Goal: Task Accomplishment & Management: Complete application form

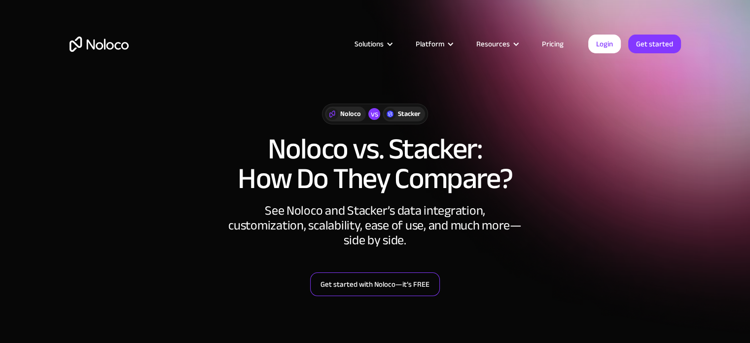
click at [363, 283] on link "Get started with Noloco—it’s FREE" at bounding box center [375, 284] width 130 height 24
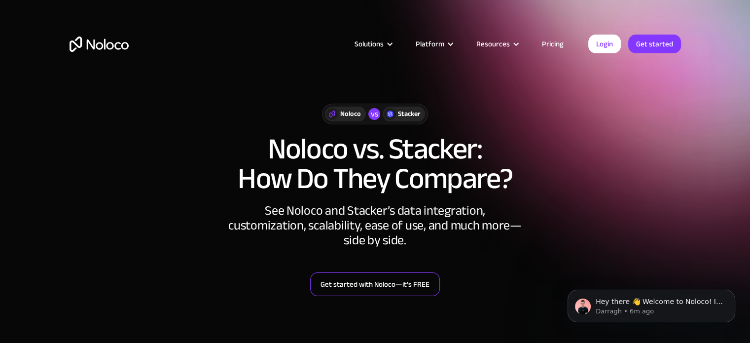
click at [428, 279] on link "Get started with Noloco—it’s FREE" at bounding box center [375, 284] width 130 height 24
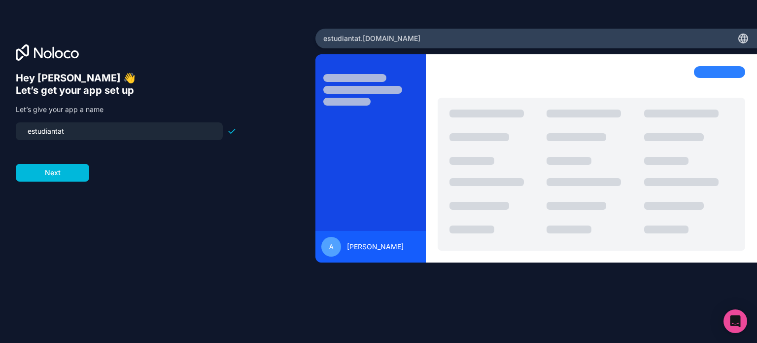
click at [63, 164] on button "Next" at bounding box center [52, 173] width 73 height 18
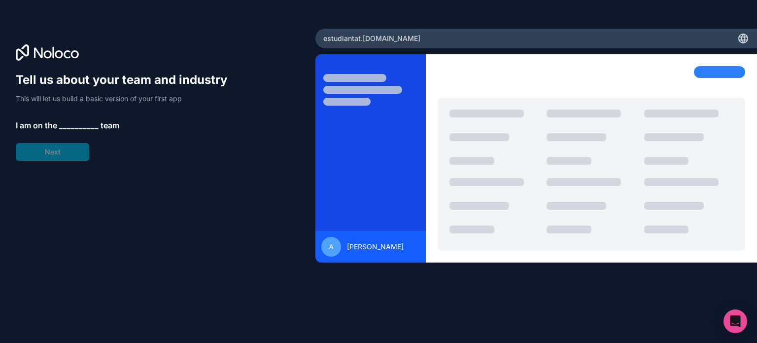
click at [72, 125] on span "__________" at bounding box center [78, 125] width 39 height 12
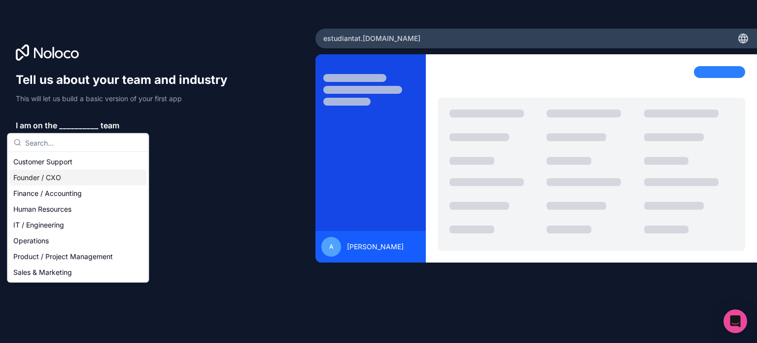
click at [66, 173] on div "Founder / CXO" at bounding box center [77, 178] width 137 height 16
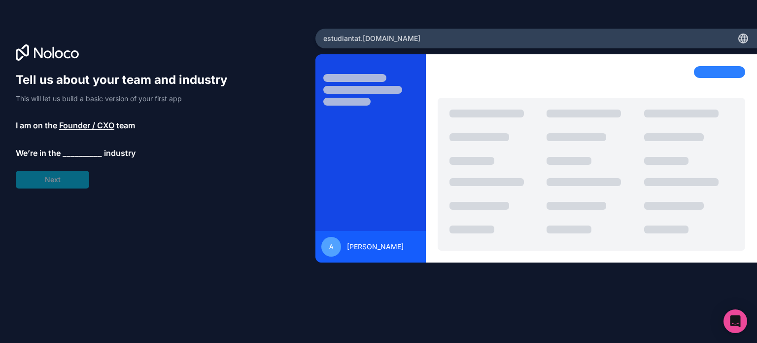
click at [77, 127] on span "Founder / CXO" at bounding box center [86, 125] width 55 height 12
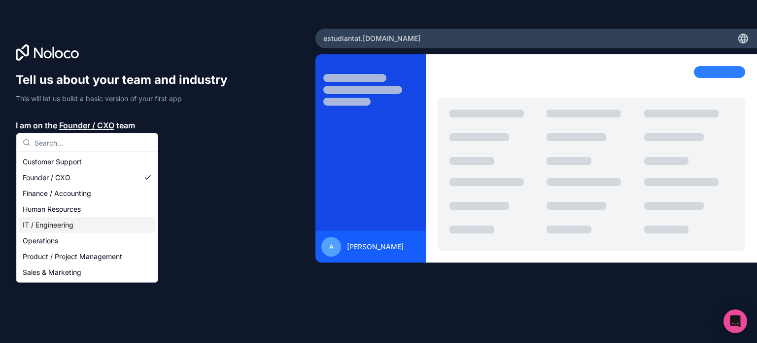
click at [66, 226] on div "IT / Engineering" at bounding box center [87, 225] width 137 height 16
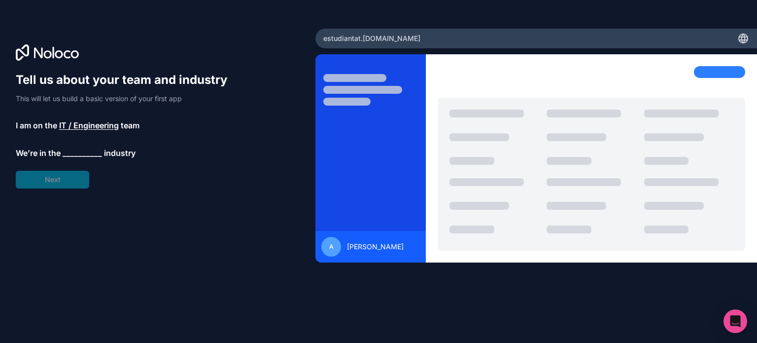
click at [79, 151] on span "__________" at bounding box center [82, 153] width 39 height 12
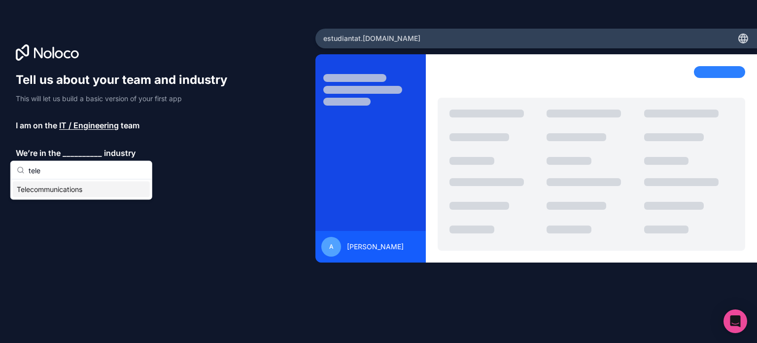
type input "tele"
click at [83, 193] on div "Telecommunications" at bounding box center [81, 189] width 137 height 16
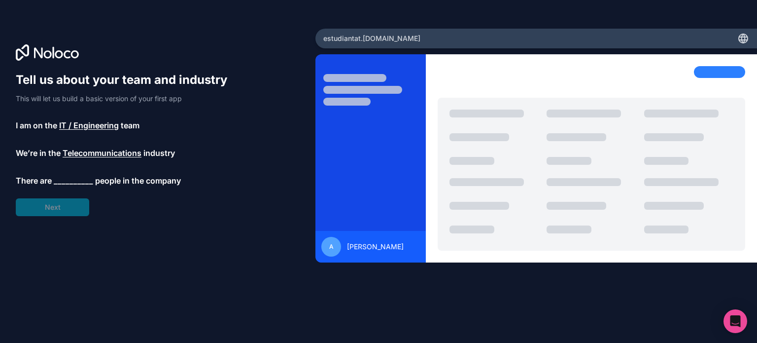
click at [73, 182] on span "__________" at bounding box center [73, 181] width 39 height 12
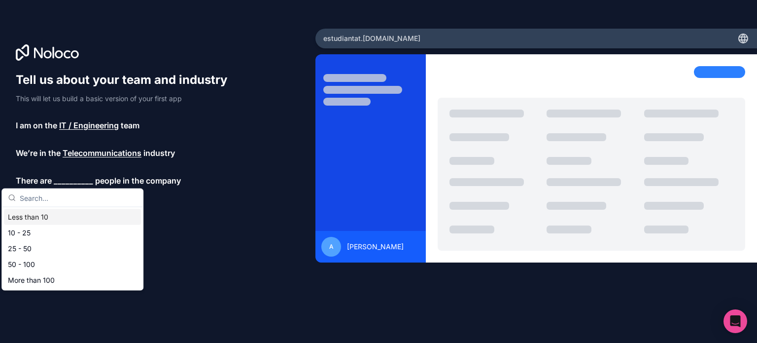
click at [56, 215] on div "Less than 10" at bounding box center [72, 217] width 137 height 16
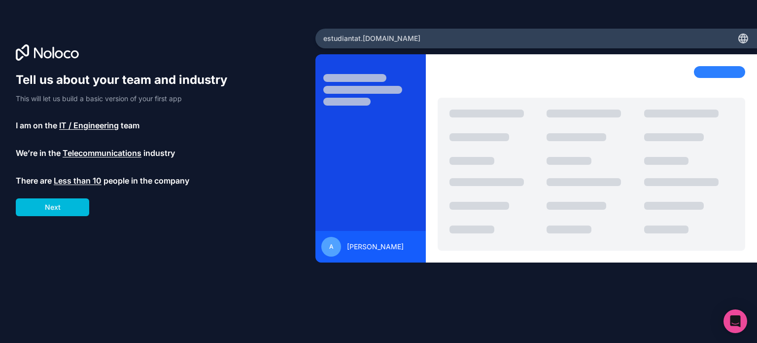
click at [59, 212] on button "Next" at bounding box center [52, 207] width 73 height 18
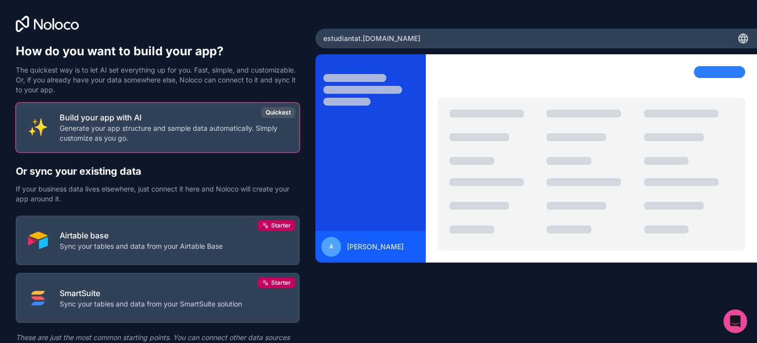
scroll to position [46, 0]
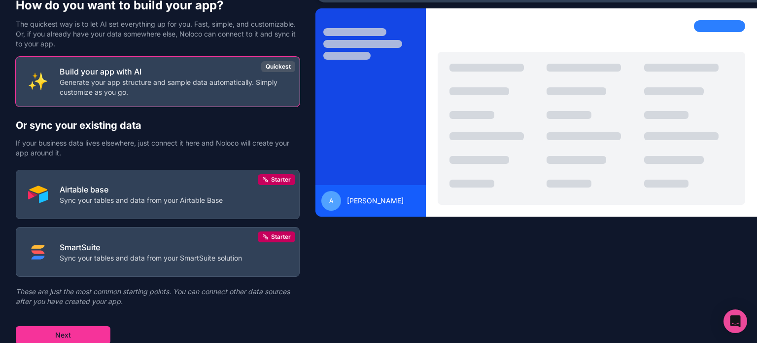
click at [66, 336] on button "Next" at bounding box center [63, 335] width 95 height 18
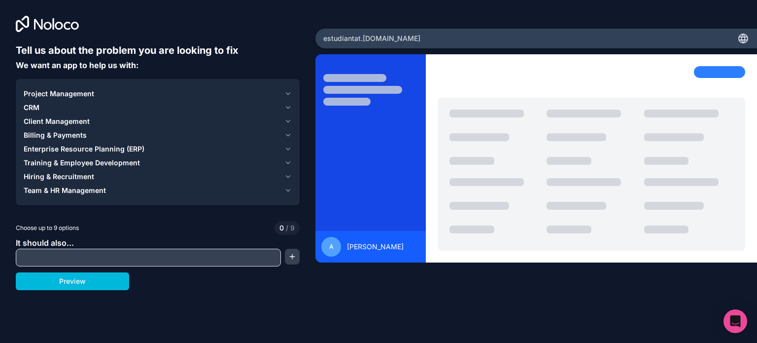
click at [87, 257] on input "text" at bounding box center [148, 258] width 260 height 14
click at [297, 262] on button "button" at bounding box center [292, 257] width 15 height 16
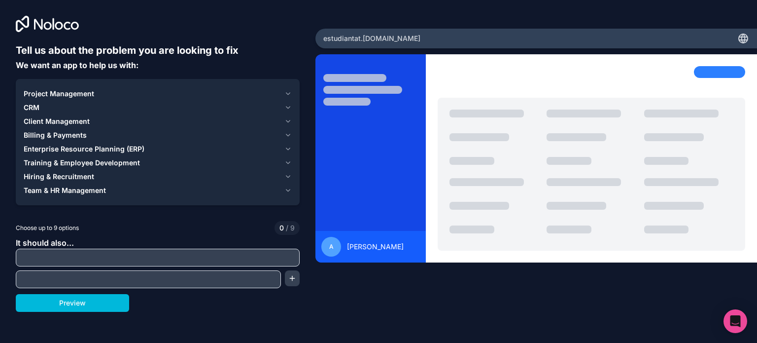
click at [251, 249] on div at bounding box center [158, 258] width 284 height 18
click at [216, 257] on input "text" at bounding box center [157, 258] width 279 height 14
paste input "No sale el cohete, la informacion es esta: Somos Rocket Trash es un servicio de…"
type input "No sale el cohete, la informacion es esta: Somos Rocket Trash es un servicio de…"
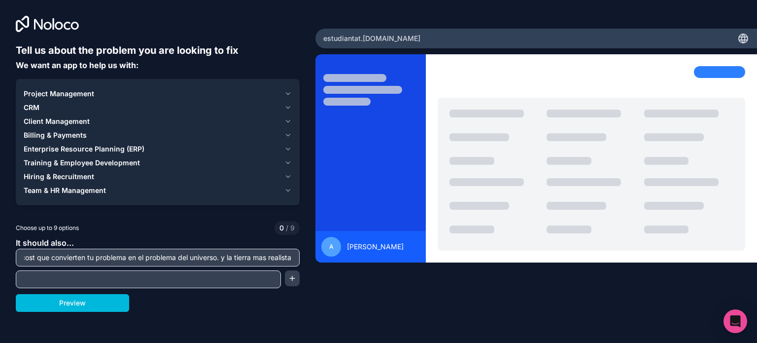
scroll to position [0, 0]
click at [77, 302] on button "Preview" at bounding box center [72, 303] width 113 height 18
click at [89, 279] on input "text" at bounding box center [148, 279] width 260 height 14
drag, startPoint x: 26, startPoint y: 255, endPoint x: 447, endPoint y: 284, distance: 422.1
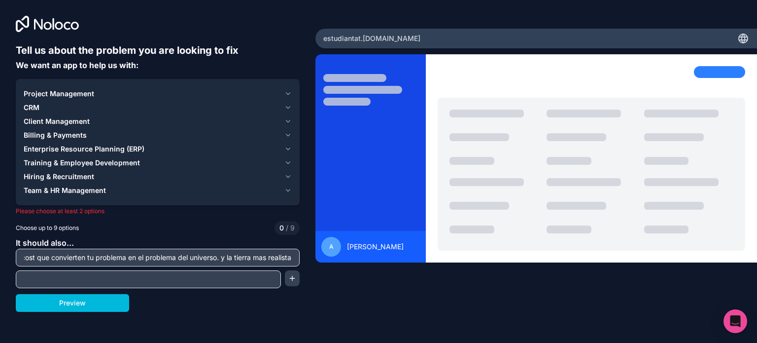
click at [447, 284] on div "Tell us about the problem you are looking to fix We want an app to help us with…" at bounding box center [378, 171] width 757 height 343
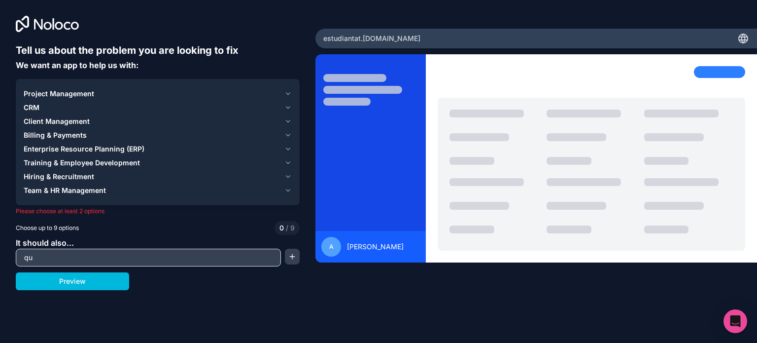
type input "q"
type input "add information about us"
click at [295, 260] on button "button" at bounding box center [292, 257] width 15 height 16
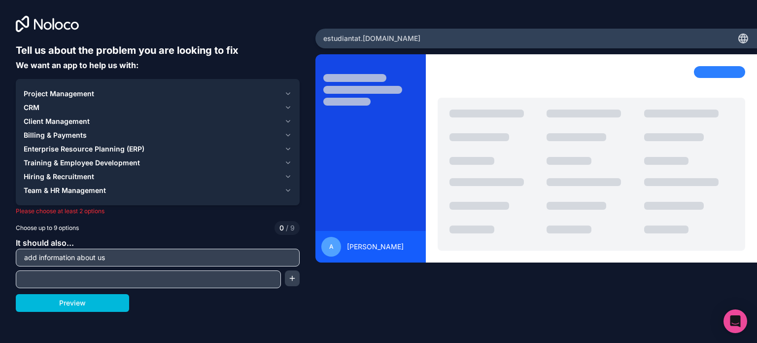
click at [204, 281] on input "text" at bounding box center [148, 279] width 260 height 14
click at [119, 147] on span "Enterprise Resource Planning (ERP)" at bounding box center [84, 149] width 121 height 10
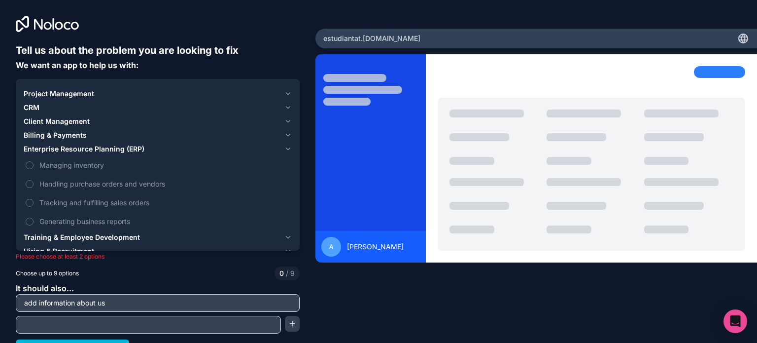
click at [72, 98] on span "Project Management" at bounding box center [59, 94] width 71 height 10
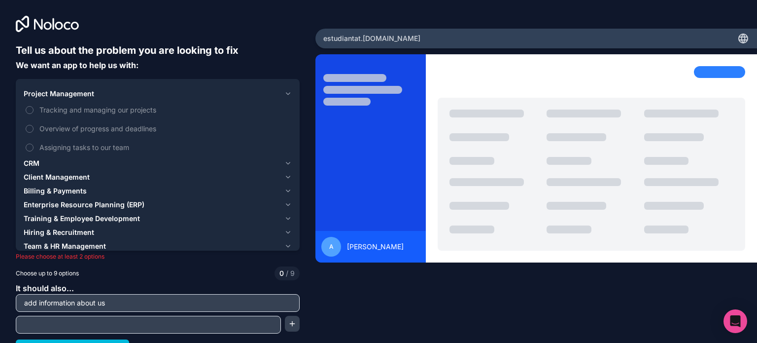
click at [59, 111] on span "Tracking and managing our projects" at bounding box center [164, 110] width 251 height 10
click at [34, 111] on button "Tracking and managing our projects" at bounding box center [30, 110] width 8 height 8
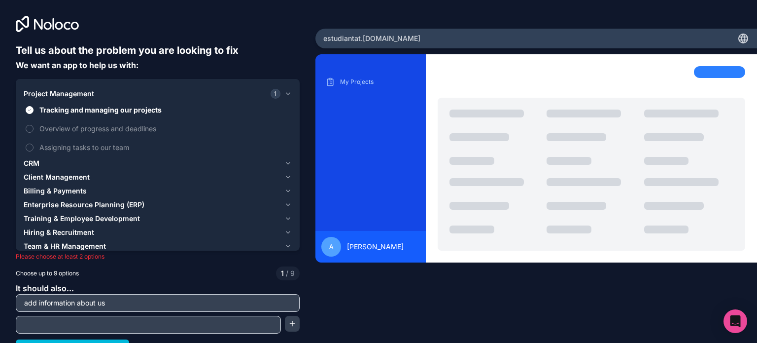
scroll to position [14, 0]
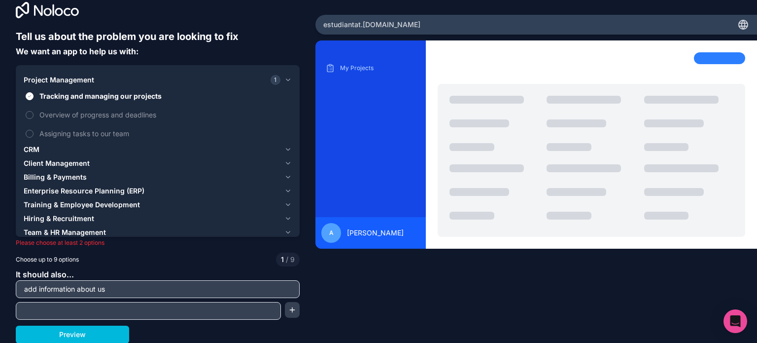
click at [72, 188] on span "Enterprise Resource Planning (ERP)" at bounding box center [84, 191] width 121 height 10
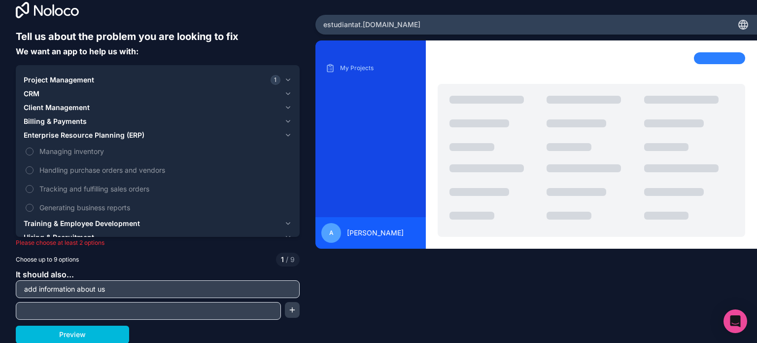
click at [71, 148] on span "Managing inventory" at bounding box center [164, 151] width 251 height 10
click at [34, 148] on button "Managing inventory" at bounding box center [30, 151] width 8 height 8
click at [87, 173] on span "Handling purchase orders and vendors" at bounding box center [164, 170] width 251 height 10
click at [34, 173] on button "Handling purchase orders and vendors" at bounding box center [30, 170] width 8 height 8
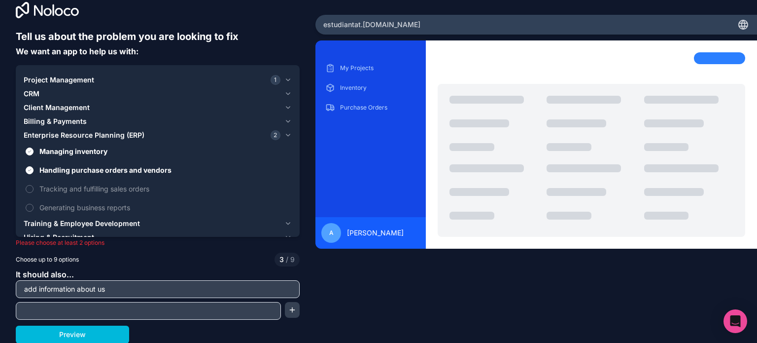
click at [85, 189] on span "Tracking and fulfilling sales orders" at bounding box center [164, 188] width 251 height 10
click at [34, 189] on button "Tracking and fulfilling sales orders" at bounding box center [30, 189] width 8 height 8
click at [97, 207] on span "Generating business reports" at bounding box center [164, 207] width 251 height 10
click at [34, 207] on button "Generating business reports" at bounding box center [30, 208] width 8 height 8
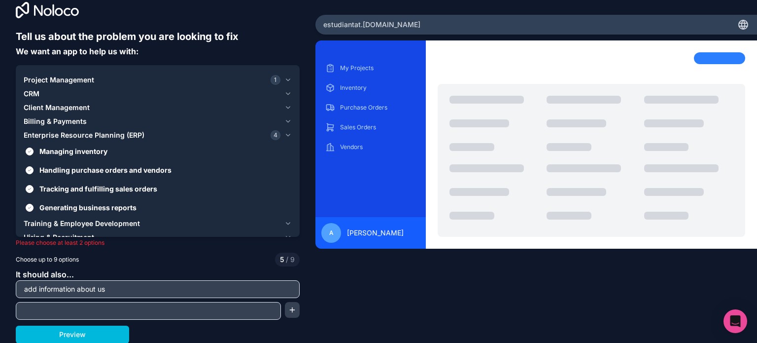
click at [97, 207] on span "Generating business reports" at bounding box center [164, 207] width 251 height 10
click at [34, 207] on button "Generating business reports" at bounding box center [30, 208] width 8 height 8
click at [97, 207] on span "Generating business reports" at bounding box center [164, 207] width 251 height 10
click at [34, 207] on button "Generating business reports" at bounding box center [30, 208] width 8 height 8
click at [106, 218] on span "Training & Employee Development" at bounding box center [82, 223] width 116 height 10
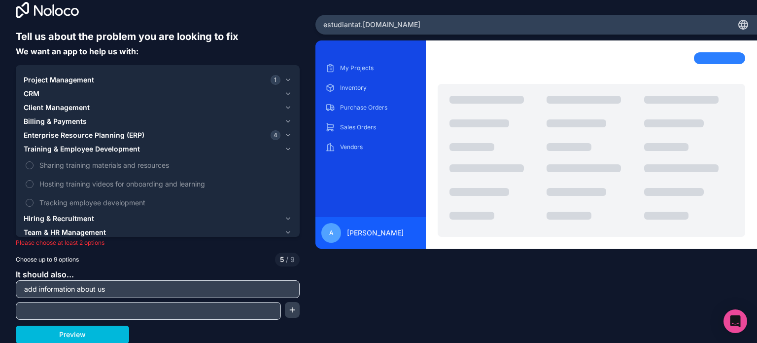
click at [109, 165] on span "Sharing training materials and resources" at bounding box center [164, 165] width 251 height 10
click at [34, 165] on button "Sharing training materials and resources" at bounding box center [30, 165] width 8 height 8
click at [131, 187] on span "Hosting training videos for onboarding and learning" at bounding box center [164, 184] width 251 height 10
click at [34, 187] on button "Hosting training videos for onboarding and learning" at bounding box center [30, 184] width 8 height 8
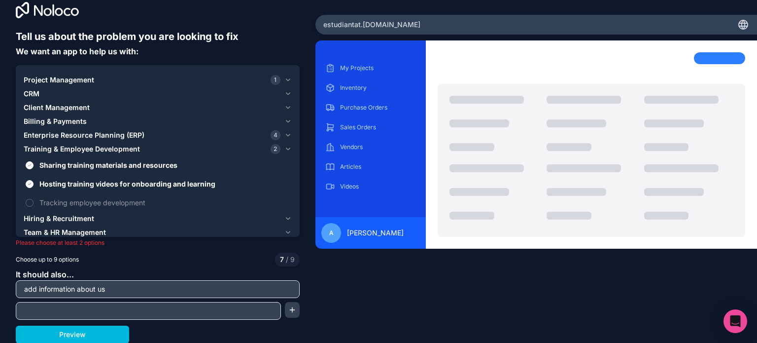
click at [116, 203] on span "Tracking employee development" at bounding box center [164, 202] width 251 height 10
click at [34, 203] on button "Tracking employee development" at bounding box center [30, 203] width 8 height 8
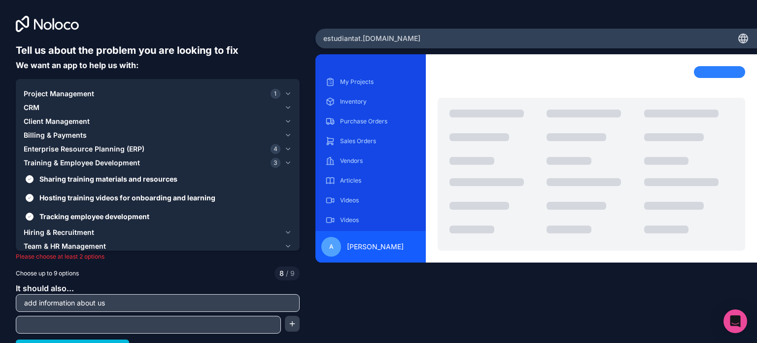
click at [72, 101] on button "CRM" at bounding box center [158, 108] width 268 height 14
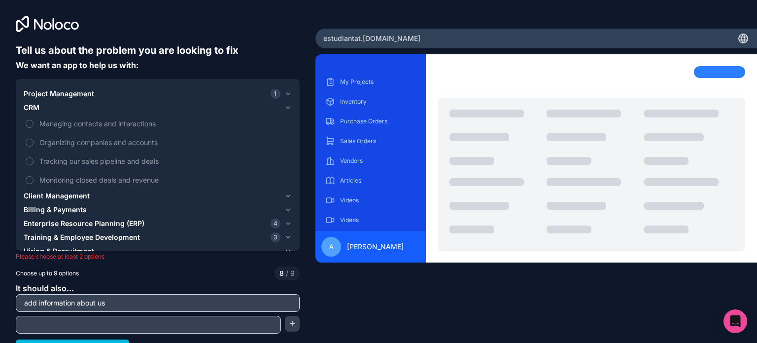
click at [119, 122] on span "Managing contacts and interactions" at bounding box center [164, 123] width 251 height 10
click at [34, 122] on button "Managing contacts and interactions" at bounding box center [30, 124] width 8 height 8
click at [122, 139] on span "Organizing companies and accounts" at bounding box center [164, 142] width 251 height 10
click at [102, 145] on span "Organizing companies and accounts" at bounding box center [164, 142] width 251 height 10
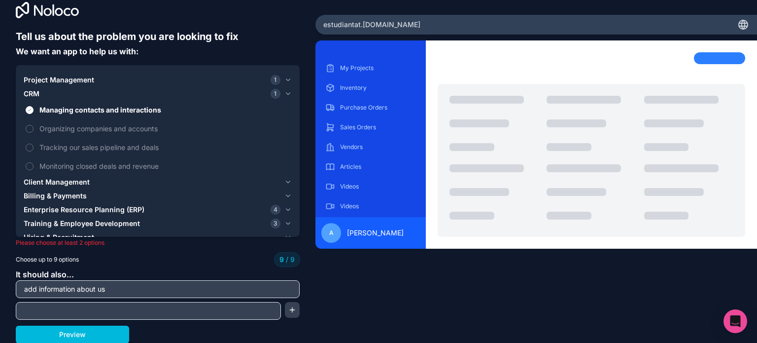
click at [61, 198] on span "Billing & Payments" at bounding box center [55, 196] width 63 height 10
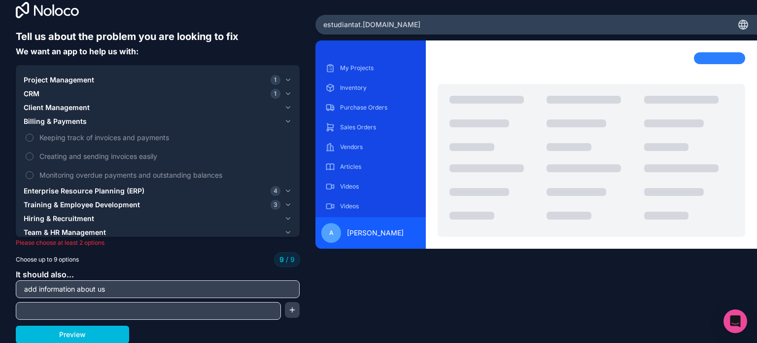
click at [57, 201] on span "Training & Employee Development" at bounding box center [82, 205] width 116 height 10
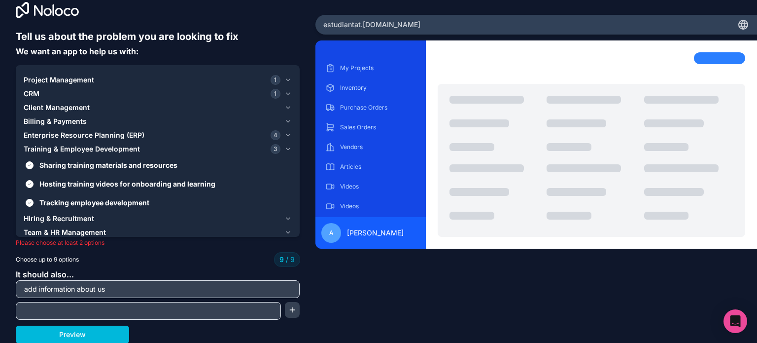
click at [65, 198] on span "Tracking employee development" at bounding box center [164, 202] width 251 height 10
click at [34, 199] on button "Tracking employee development" at bounding box center [30, 203] width 8 height 8
click at [87, 183] on span "Hosting training videos for onboarding and learning" at bounding box center [164, 184] width 251 height 10
click at [34, 183] on button "Hosting training videos for onboarding and learning" at bounding box center [30, 184] width 8 height 8
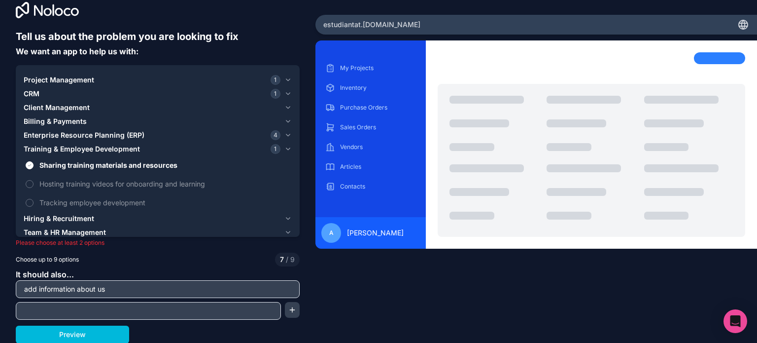
click at [67, 221] on span "Hiring & Recruitment" at bounding box center [59, 219] width 71 height 10
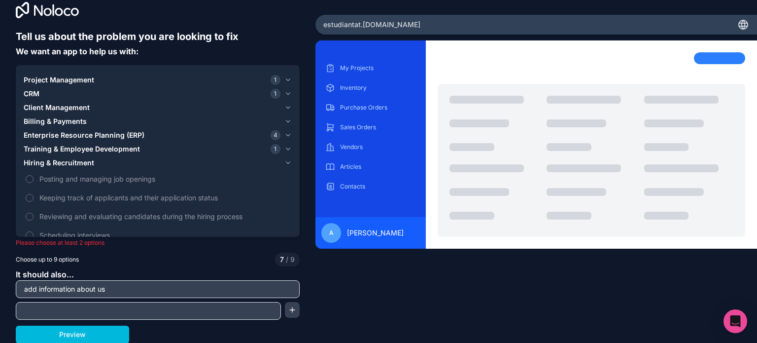
click at [81, 160] on span "Hiring & Recruitment" at bounding box center [59, 163] width 71 height 10
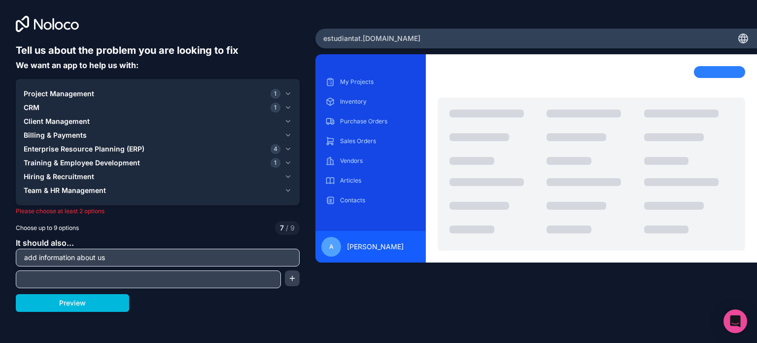
scroll to position [0, 0]
click at [69, 196] on button "Team & HR Management" at bounding box center [158, 190] width 268 height 14
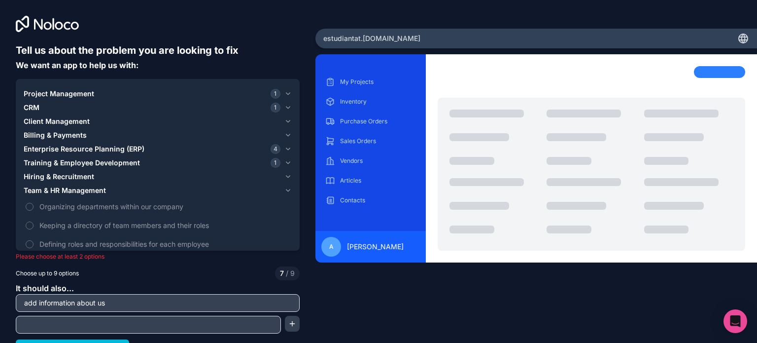
click at [71, 90] on span "Project Management" at bounding box center [59, 94] width 71 height 10
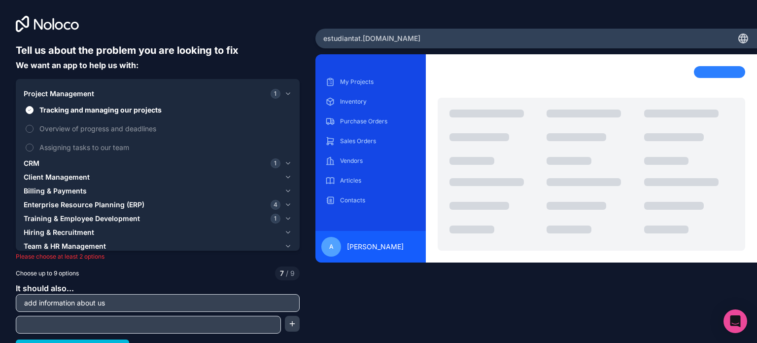
click at [45, 190] on span "Billing & Payments" at bounding box center [55, 191] width 63 height 10
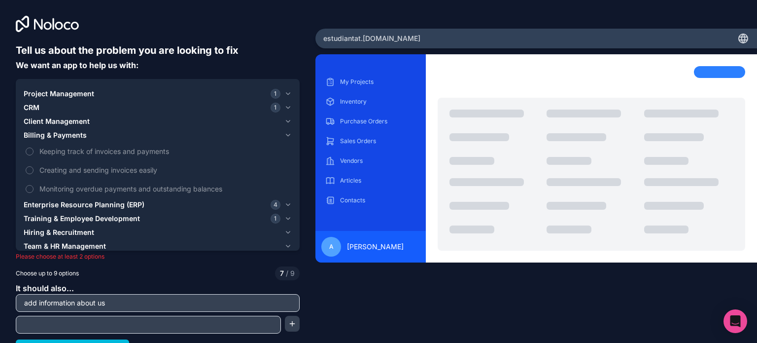
click at [83, 187] on span "Monitoring overdue payments and outstanding balances" at bounding box center [164, 188] width 251 height 10
click at [34, 187] on button "Monitoring overdue payments and outstanding balances" at bounding box center [30, 189] width 8 height 8
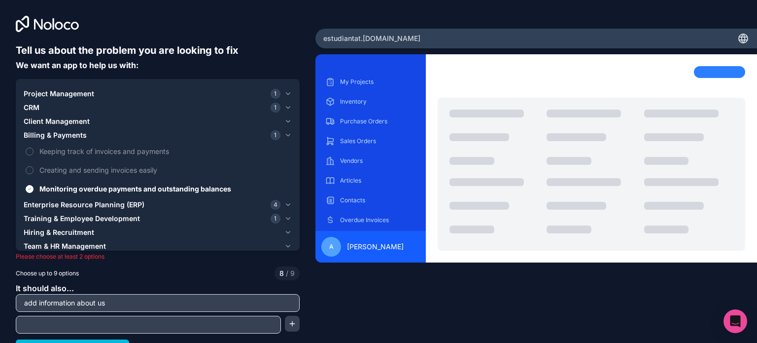
scroll to position [14, 0]
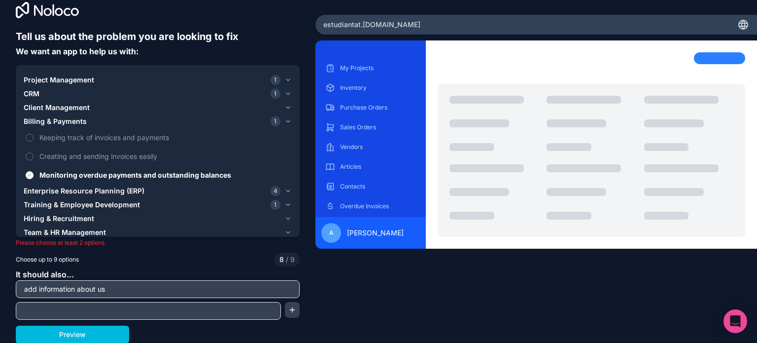
click at [68, 338] on button "Preview" at bounding box center [72, 334] width 113 height 18
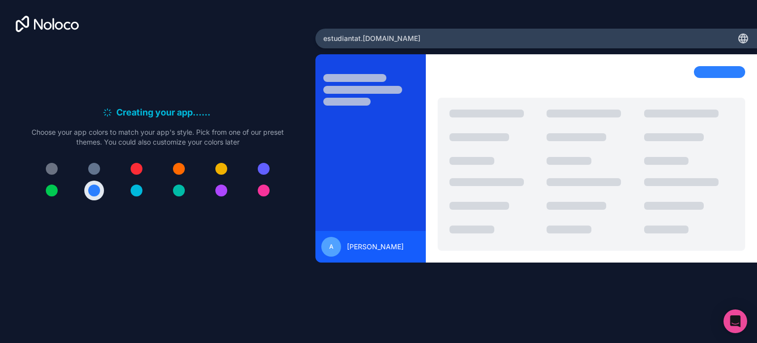
scroll to position [0, 0]
click at [260, 190] on div at bounding box center [264, 190] width 12 height 12
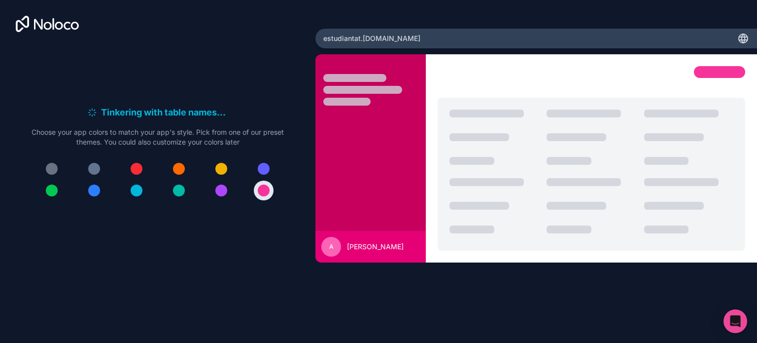
click at [266, 167] on div at bounding box center [264, 169] width 12 height 12
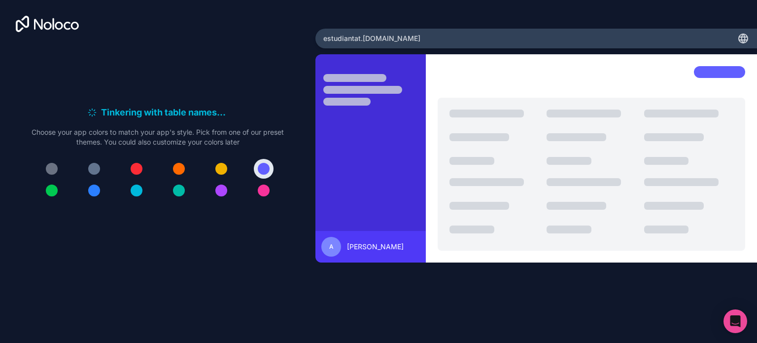
click at [131, 189] on div at bounding box center [137, 190] width 12 height 12
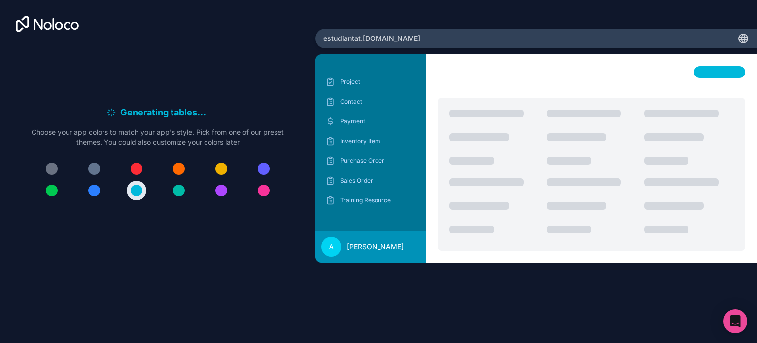
click at [178, 190] on div at bounding box center [179, 190] width 12 height 12
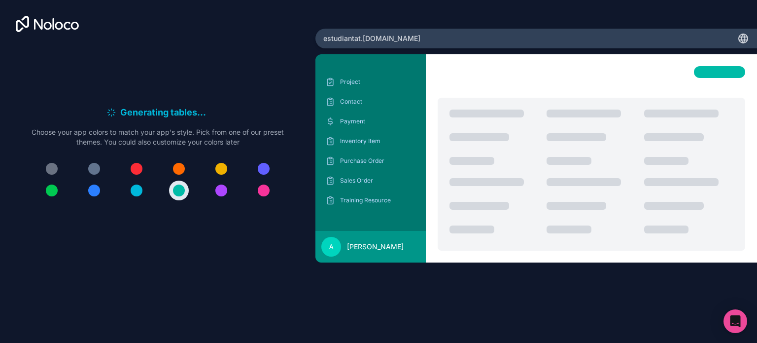
click at [87, 192] on button at bounding box center [94, 190] width 20 height 20
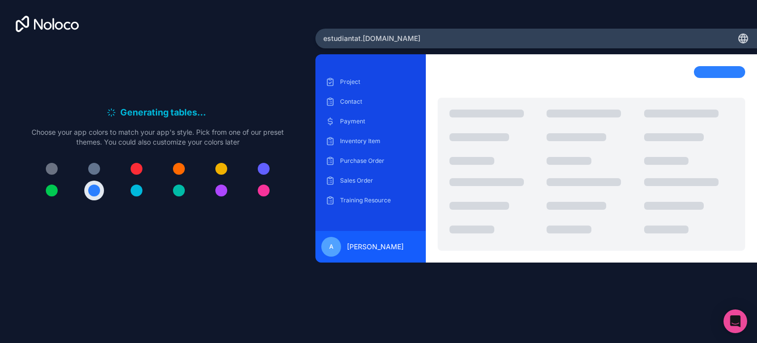
click at [258, 193] on button at bounding box center [264, 190] width 20 height 20
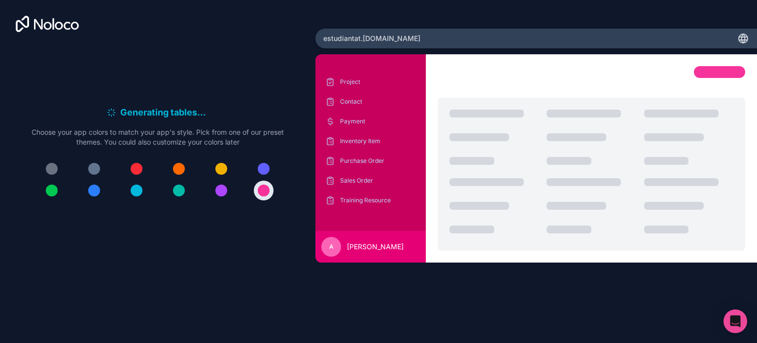
click at [175, 163] on button at bounding box center [179, 169] width 20 height 20
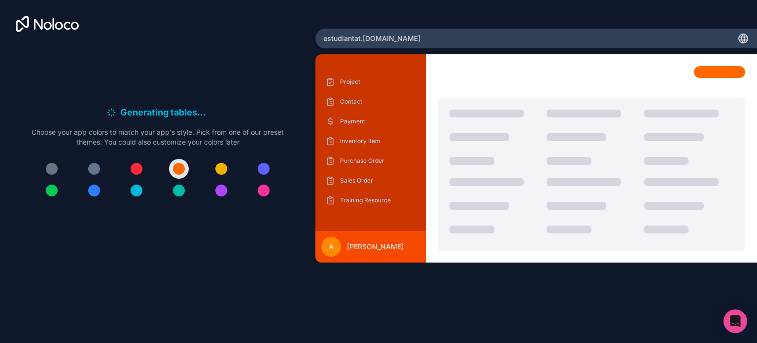
click at [220, 165] on div at bounding box center [221, 169] width 12 height 12
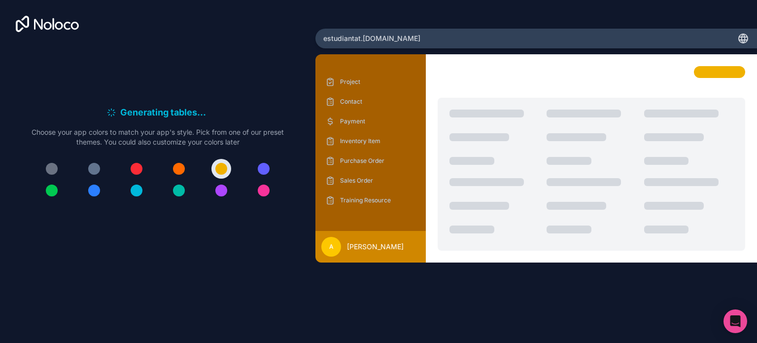
click at [263, 164] on div at bounding box center [264, 169] width 12 height 12
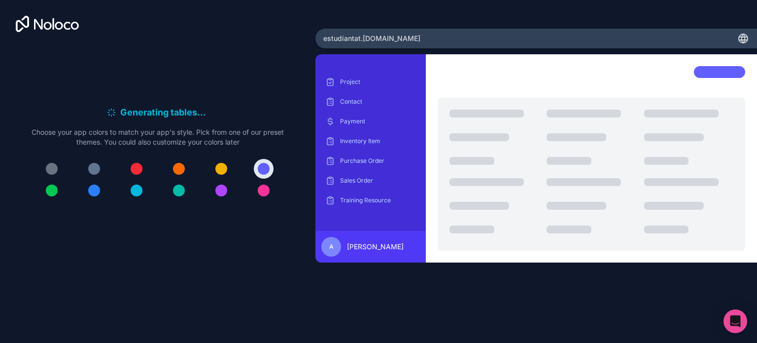
click at [134, 189] on div at bounding box center [137, 190] width 12 height 12
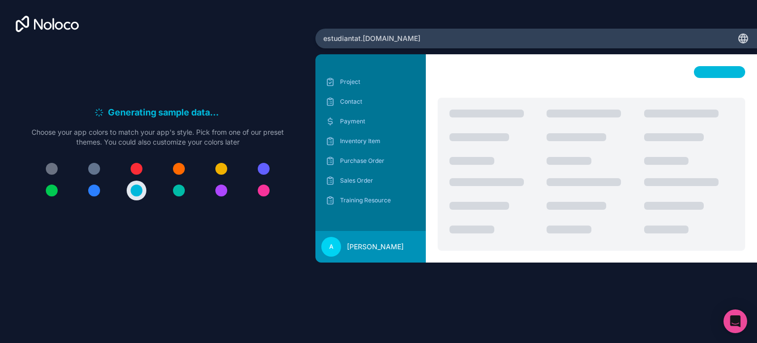
click at [181, 187] on div at bounding box center [179, 190] width 12 height 12
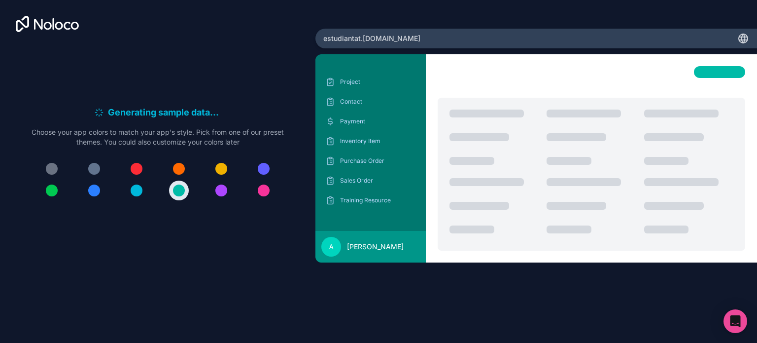
click at [87, 188] on button at bounding box center [94, 190] width 20 height 20
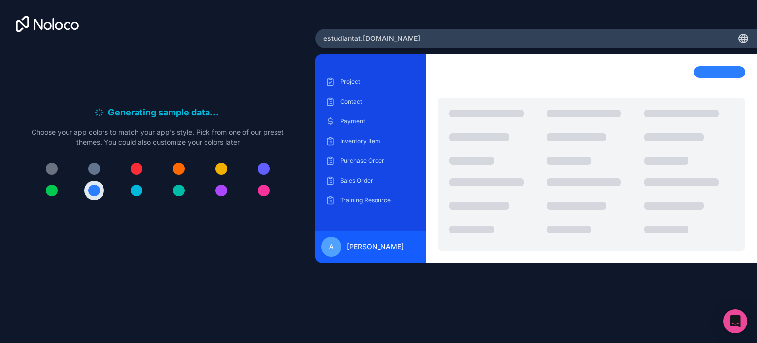
click at [91, 169] on div at bounding box center [94, 169] width 12 height 12
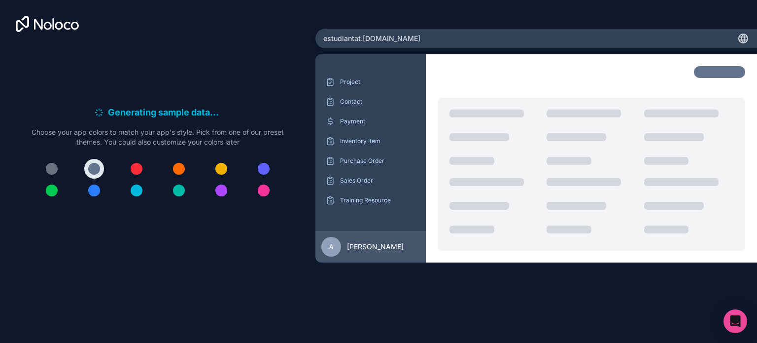
click at [51, 167] on div at bounding box center [52, 169] width 12 height 12
click at [53, 187] on div at bounding box center [52, 190] width 12 height 12
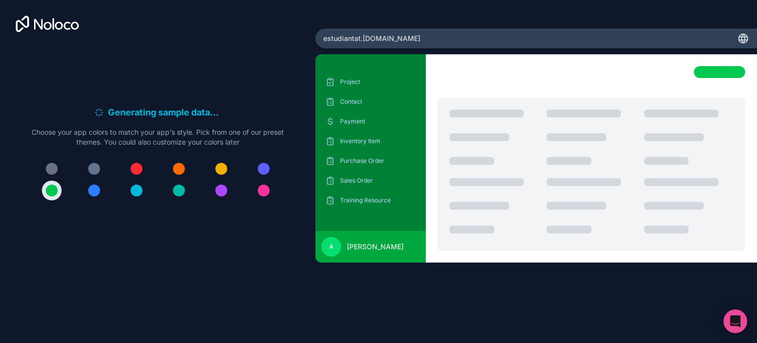
click at [95, 190] on div at bounding box center [94, 190] width 12 height 12
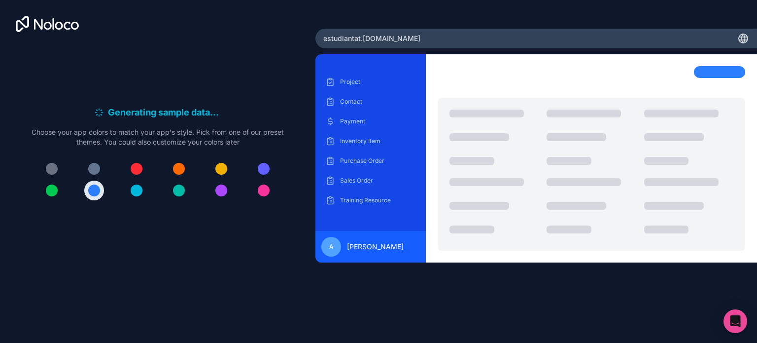
click at [132, 181] on button at bounding box center [137, 190] width 20 height 20
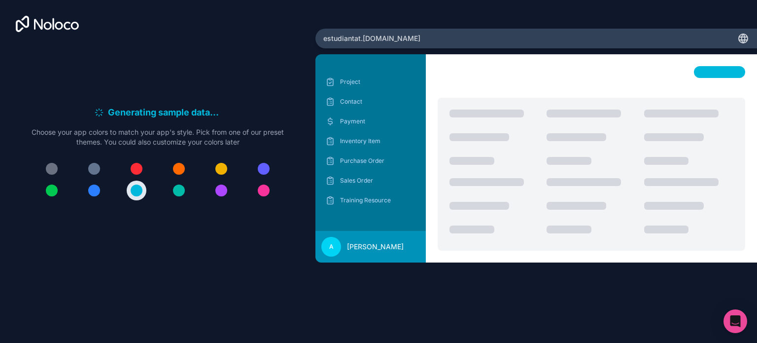
click at [97, 188] on div at bounding box center [94, 190] width 12 height 12
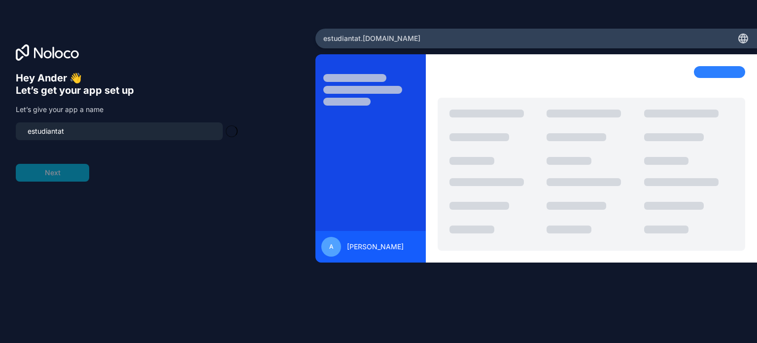
type input "estudiantat-app"
drag, startPoint x: 79, startPoint y: 127, endPoint x: 0, endPoint y: 138, distance: 80.1
click at [0, 138] on div "Hey [PERSON_NAME] 👋 Let’s get your app set up Let’s give your app a name estudi…" at bounding box center [158, 172] width 316 height 286
type input "rocket-trash"
click at [52, 172] on button "Next" at bounding box center [52, 173] width 73 height 18
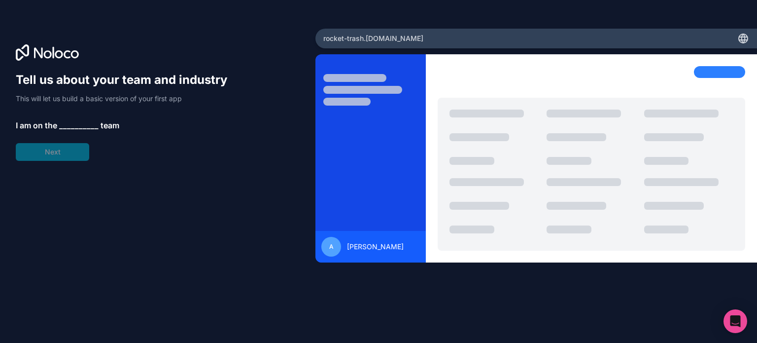
click at [79, 123] on span "__________" at bounding box center [78, 125] width 39 height 12
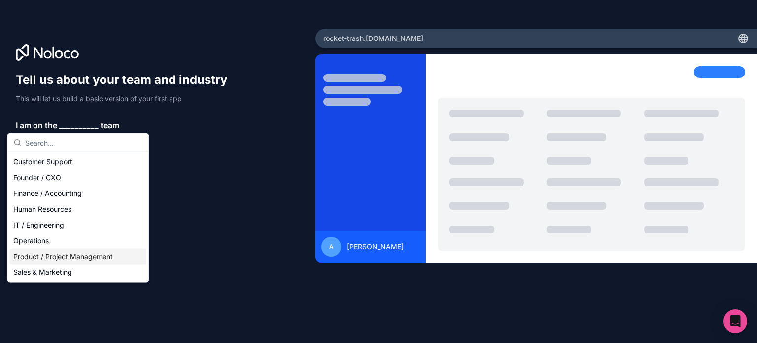
click at [74, 254] on div "Product / Project Management" at bounding box center [77, 257] width 137 height 16
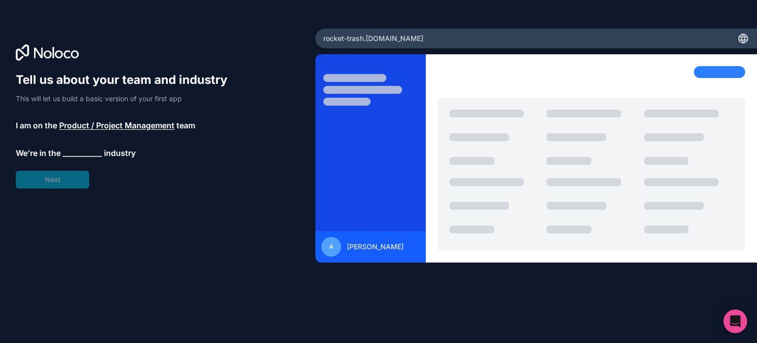
click at [78, 153] on span "__________" at bounding box center [82, 153] width 39 height 12
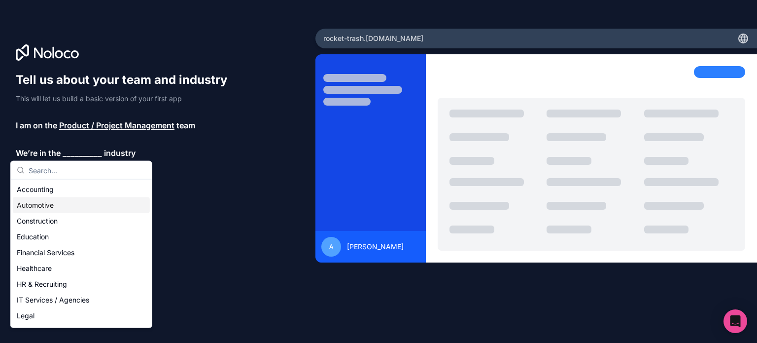
click at [59, 211] on div "Automotive" at bounding box center [81, 205] width 137 height 16
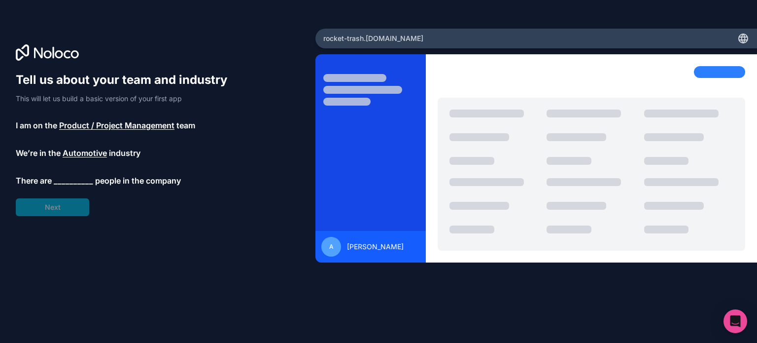
click at [72, 179] on span "__________" at bounding box center [73, 181] width 39 height 12
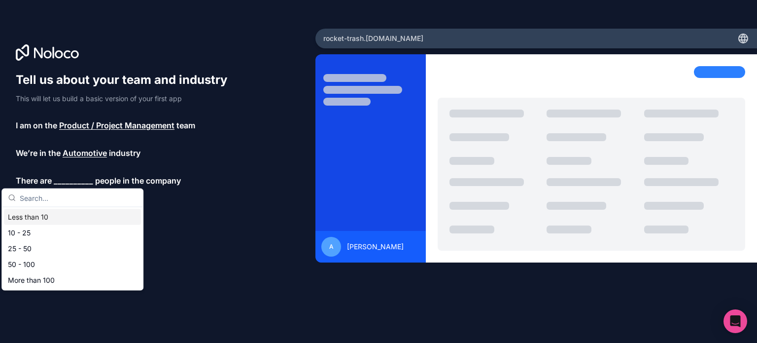
click at [54, 218] on div "Less than 10" at bounding box center [72, 217] width 137 height 16
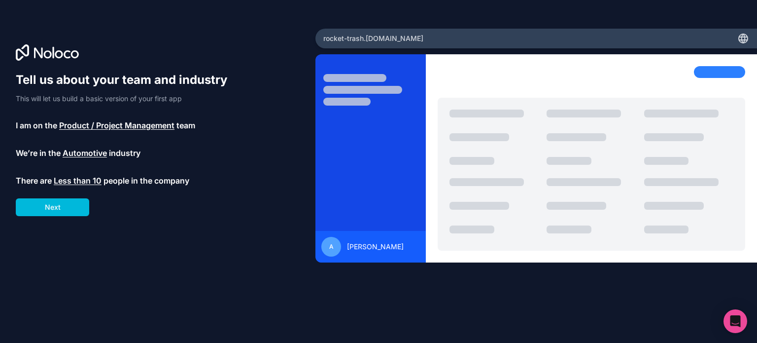
click at [57, 203] on button "Next" at bounding box center [52, 207] width 73 height 18
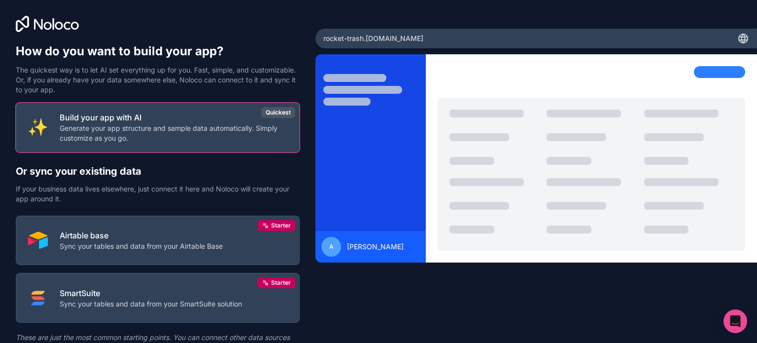
click at [180, 246] on p "Sync your tables and data from your Airtable Base" at bounding box center [141, 246] width 163 height 10
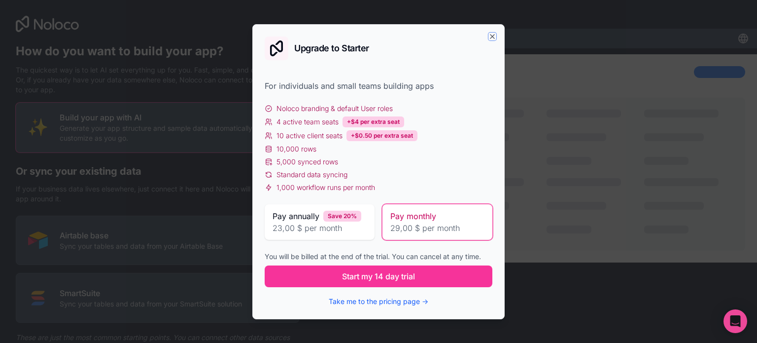
click at [495, 35] on icon "button" at bounding box center [493, 37] width 8 height 8
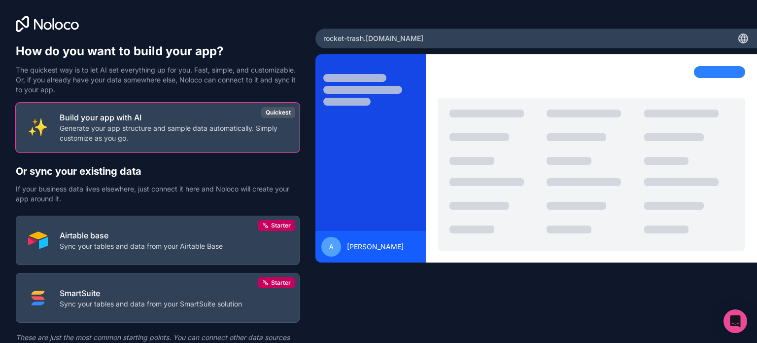
click at [216, 137] on p "Generate your app structure and sample data automatically. Simply customize as …" at bounding box center [174, 133] width 228 height 20
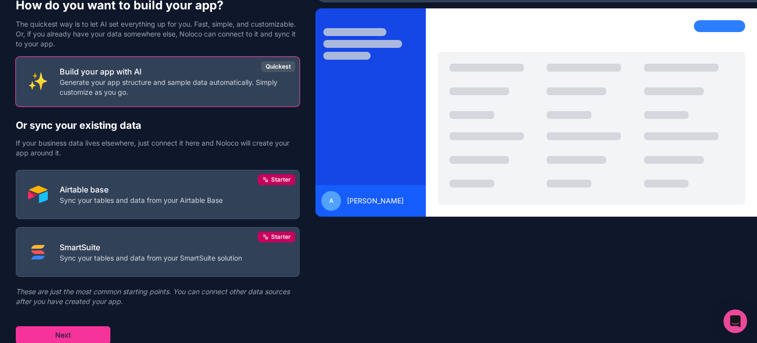
click at [76, 341] on button "Next" at bounding box center [63, 335] width 95 height 18
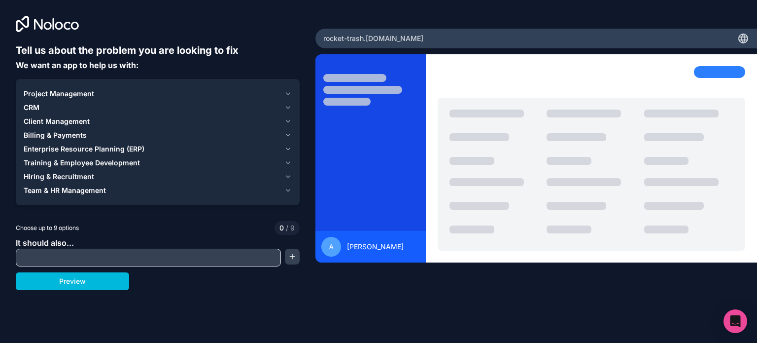
click at [86, 96] on span "Project Management" at bounding box center [59, 94] width 71 height 10
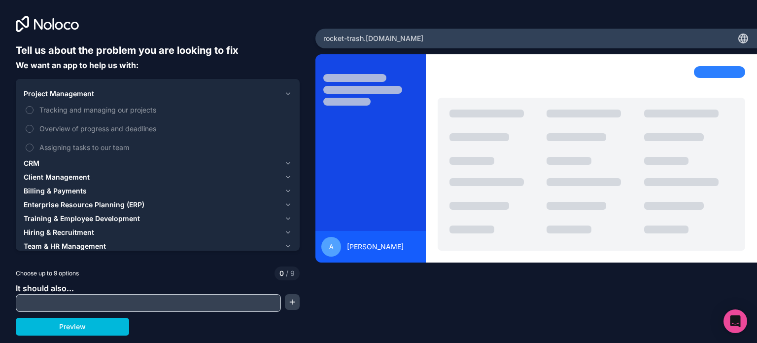
click at [105, 108] on span "Tracking and managing our projects" at bounding box center [164, 110] width 251 height 10
click at [34, 108] on button "Tracking and managing our projects" at bounding box center [30, 110] width 8 height 8
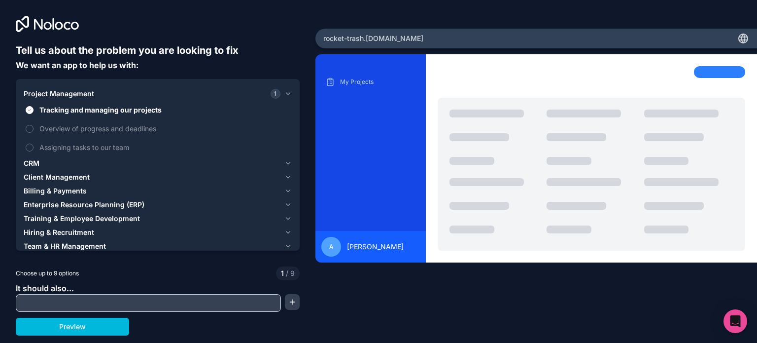
click at [62, 174] on span "Client Management" at bounding box center [57, 177] width 66 height 10
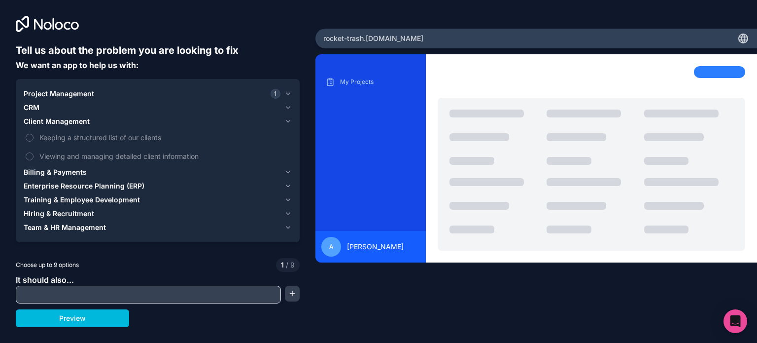
click at [101, 137] on span "Keeping a structured list of our clients" at bounding box center [164, 137] width 251 height 10
click at [34, 137] on button "Keeping a structured list of our clients" at bounding box center [30, 138] width 8 height 8
click at [61, 105] on div "CRM" at bounding box center [152, 108] width 257 height 10
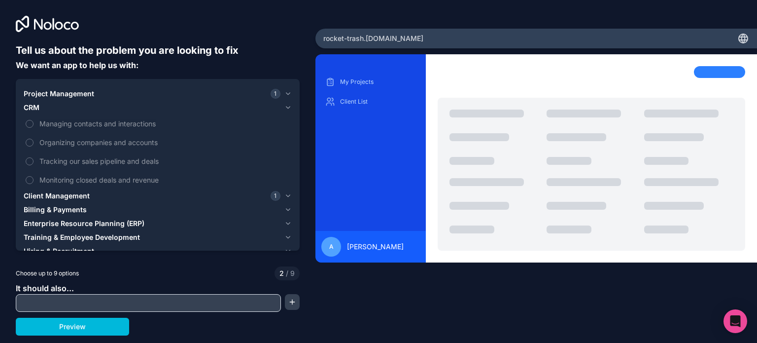
click at [75, 165] on span "Tracking our sales pipeline and deals" at bounding box center [164, 161] width 251 height 10
click at [34, 165] on button "Tracking our sales pipeline and deals" at bounding box center [30, 161] width 8 height 8
click at [65, 242] on button "Training & Employee Development" at bounding box center [158, 237] width 268 height 14
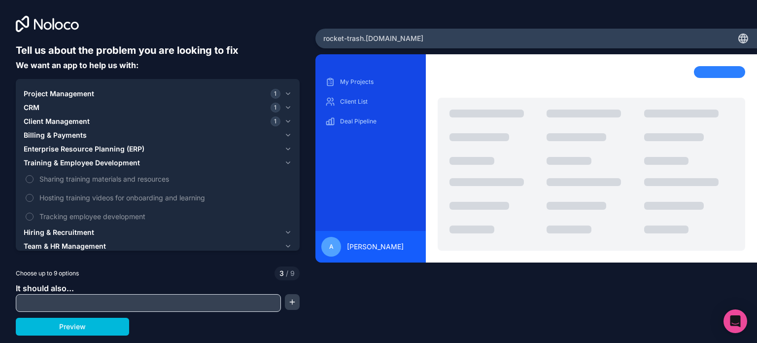
click at [71, 240] on button "Team & HR Management" at bounding box center [158, 246] width 268 height 14
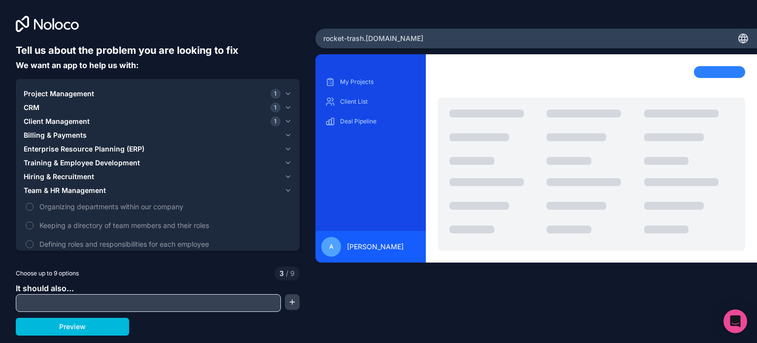
click at [144, 229] on span "Keeping a directory of team members and their roles" at bounding box center [164, 225] width 251 height 10
click at [34, 229] on button "Keeping a directory of team members and their roles" at bounding box center [30, 225] width 8 height 8
click at [98, 179] on div "Hiring & Recruitment" at bounding box center [152, 177] width 257 height 10
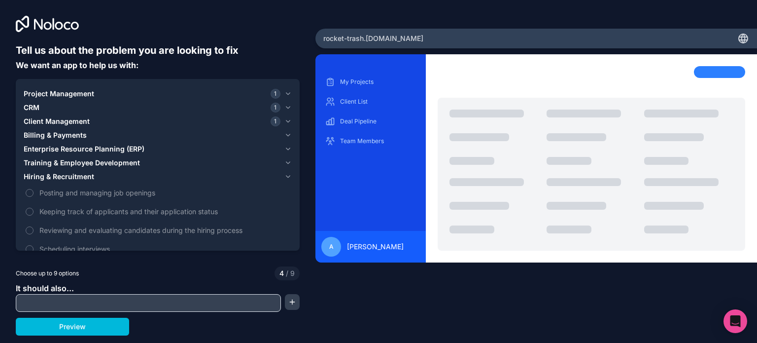
click at [100, 161] on span "Training & Employee Development" at bounding box center [82, 163] width 116 height 10
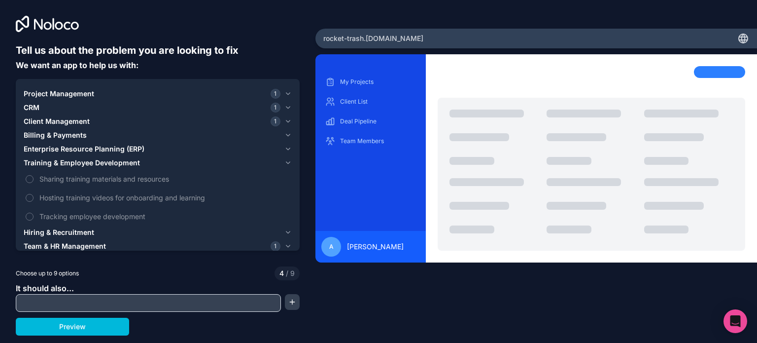
click at [58, 141] on button "Billing & Payments" at bounding box center [158, 135] width 268 height 14
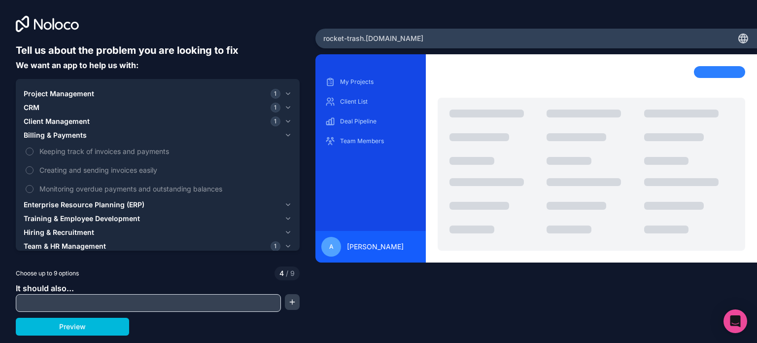
click at [62, 149] on span "Keeping track of invoices and payments" at bounding box center [164, 151] width 251 height 10
click at [34, 149] on button "Keeping track of invoices and payments" at bounding box center [30, 151] width 8 height 8
click at [91, 169] on span "Creating and sending invoices easily" at bounding box center [164, 170] width 251 height 10
click at [34, 169] on button "Creating and sending invoices easily" at bounding box center [30, 170] width 8 height 8
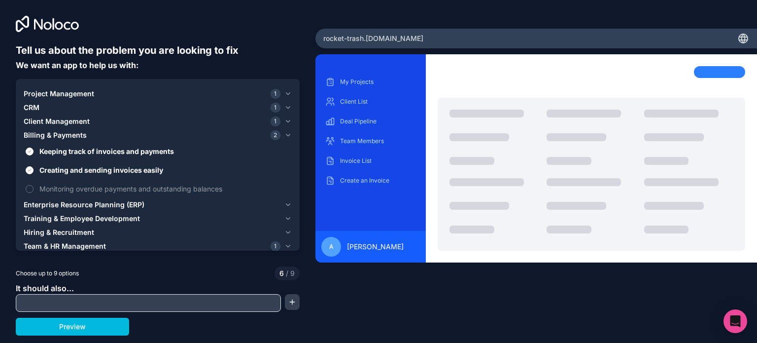
click at [71, 331] on button "Preview" at bounding box center [72, 327] width 113 height 18
